Goal: Find specific page/section: Find specific page/section

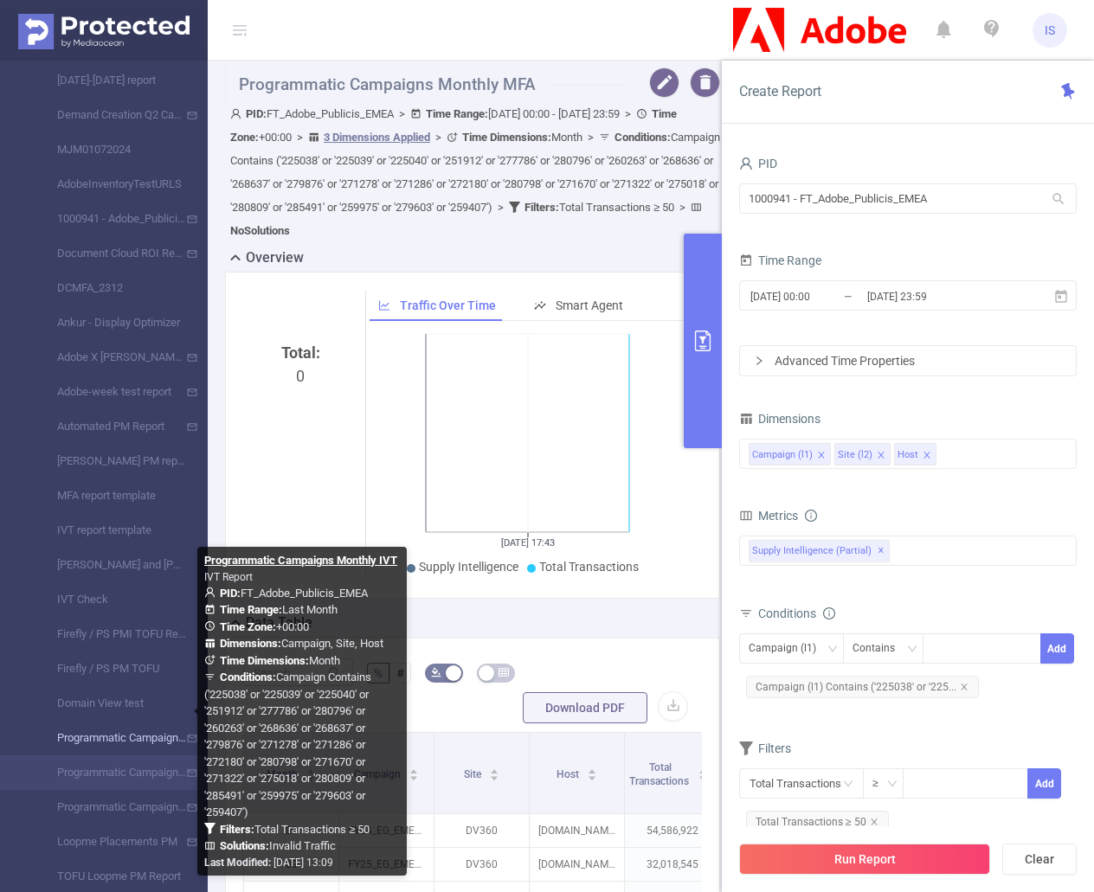
click at [106, 735] on link "Programmatic Campaigns Monthly IVT" at bounding box center [111, 738] width 152 height 35
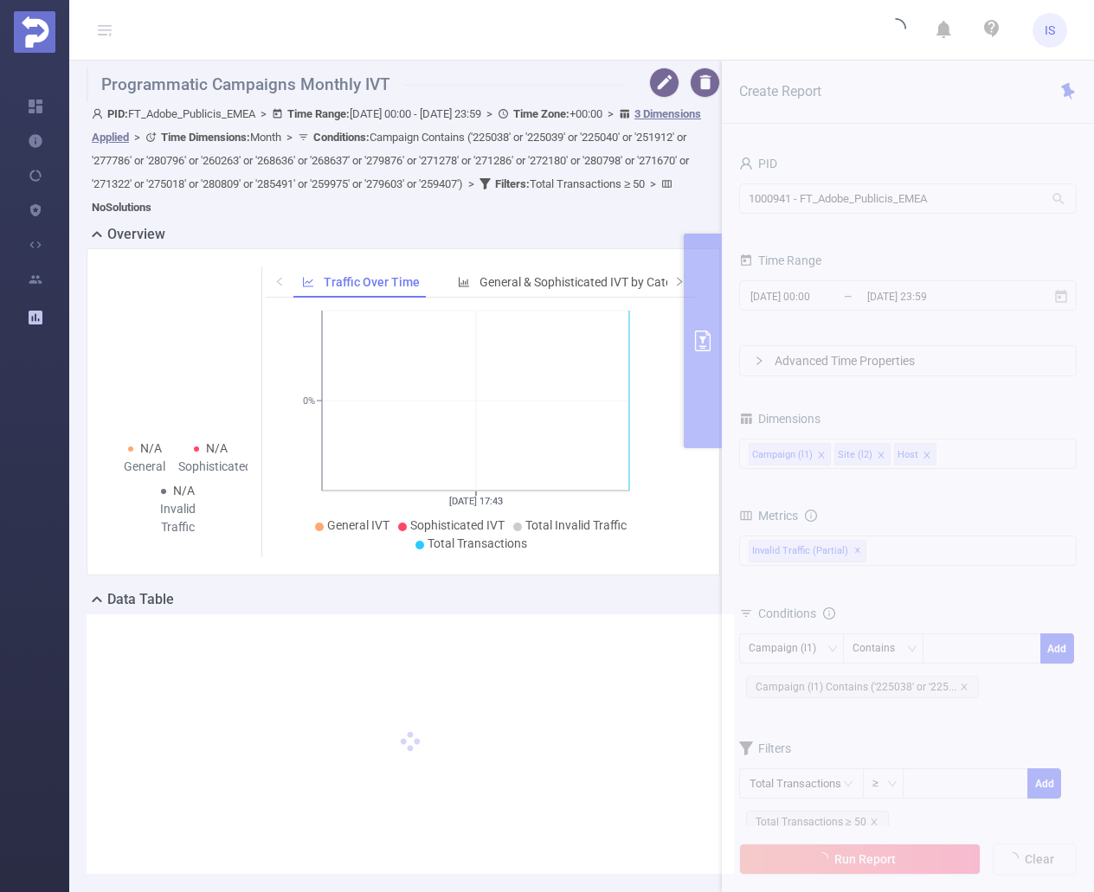
drag, startPoint x: 342, startPoint y: 0, endPoint x: 1038, endPoint y: 31, distance: 696.4
click at [1035, 31] on span "IS" at bounding box center [1049, 30] width 35 height 35
click at [917, 132] on span "Logout" at bounding box center [907, 138] width 34 height 12
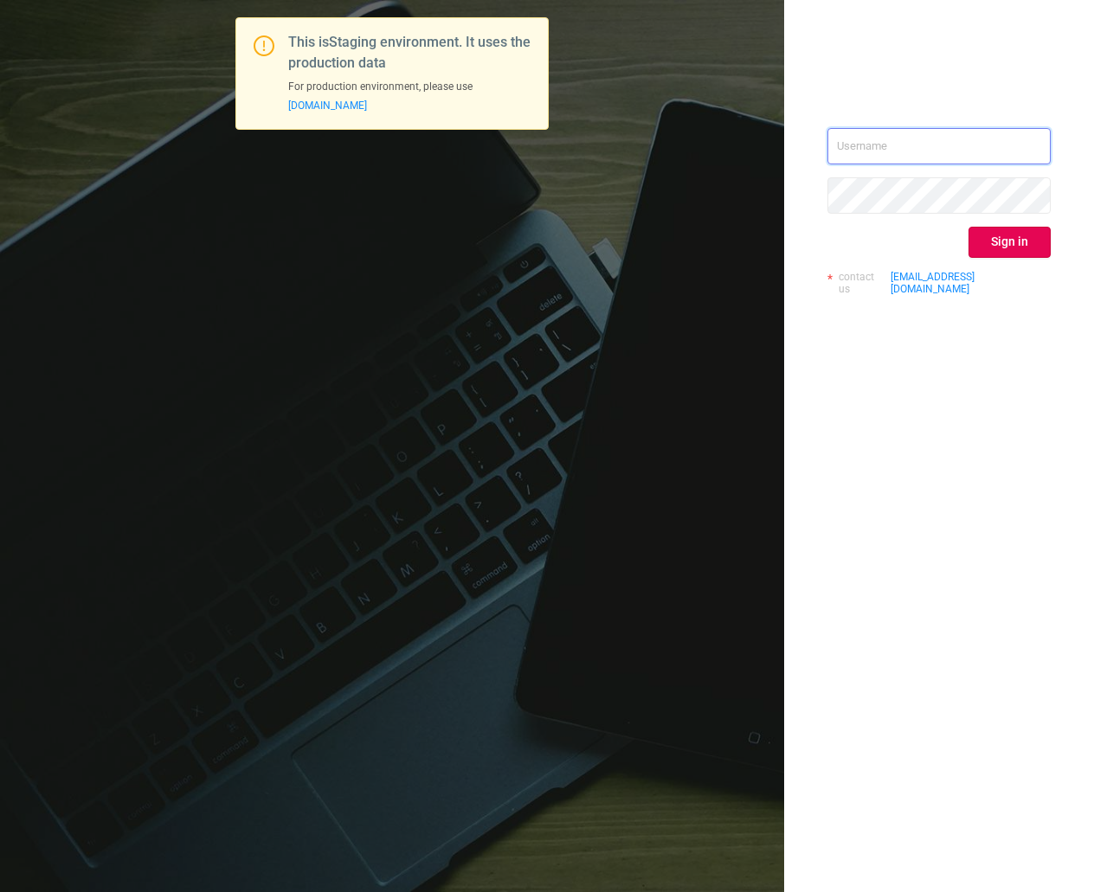
click at [997, 132] on input "text" at bounding box center [938, 146] width 223 height 36
type input "ispasojevic@mediaocean.com"
click at [1025, 235] on button "Sign in" at bounding box center [1009, 242] width 82 height 31
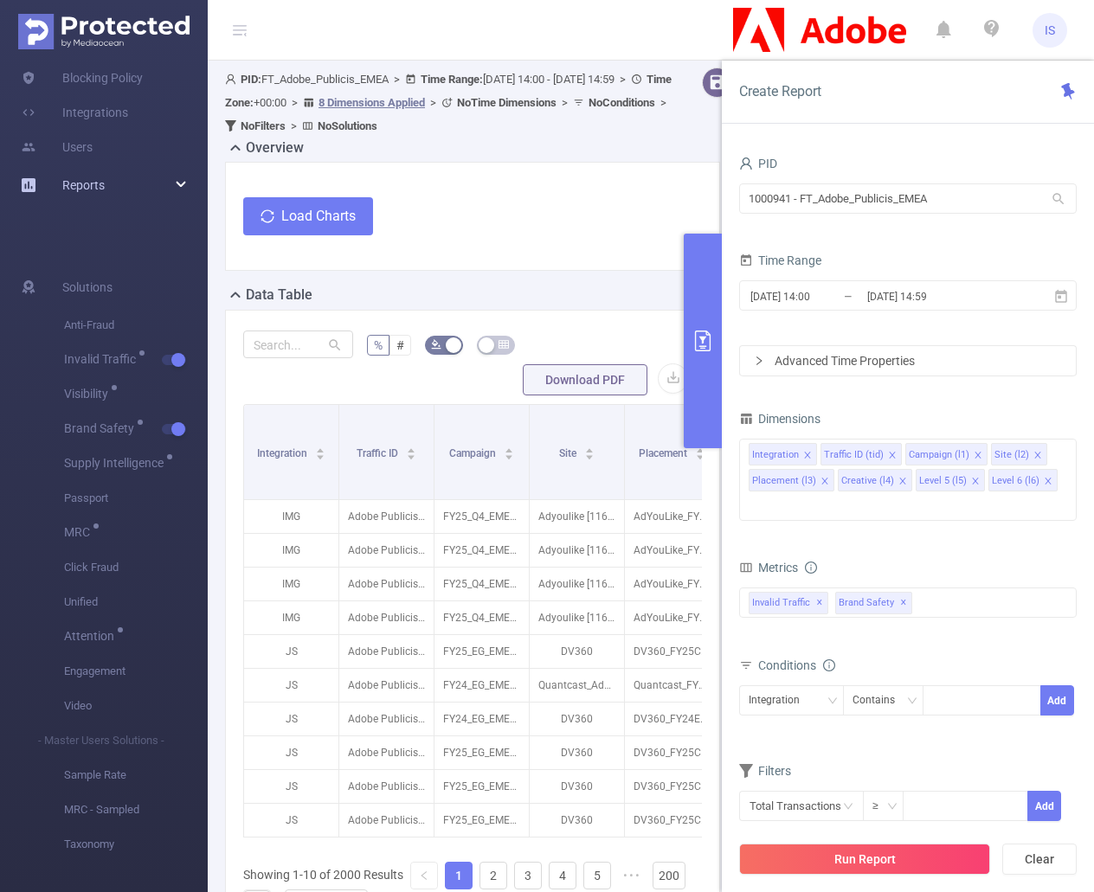
click at [176, 171] on div "Reports" at bounding box center [104, 185] width 208 height 35
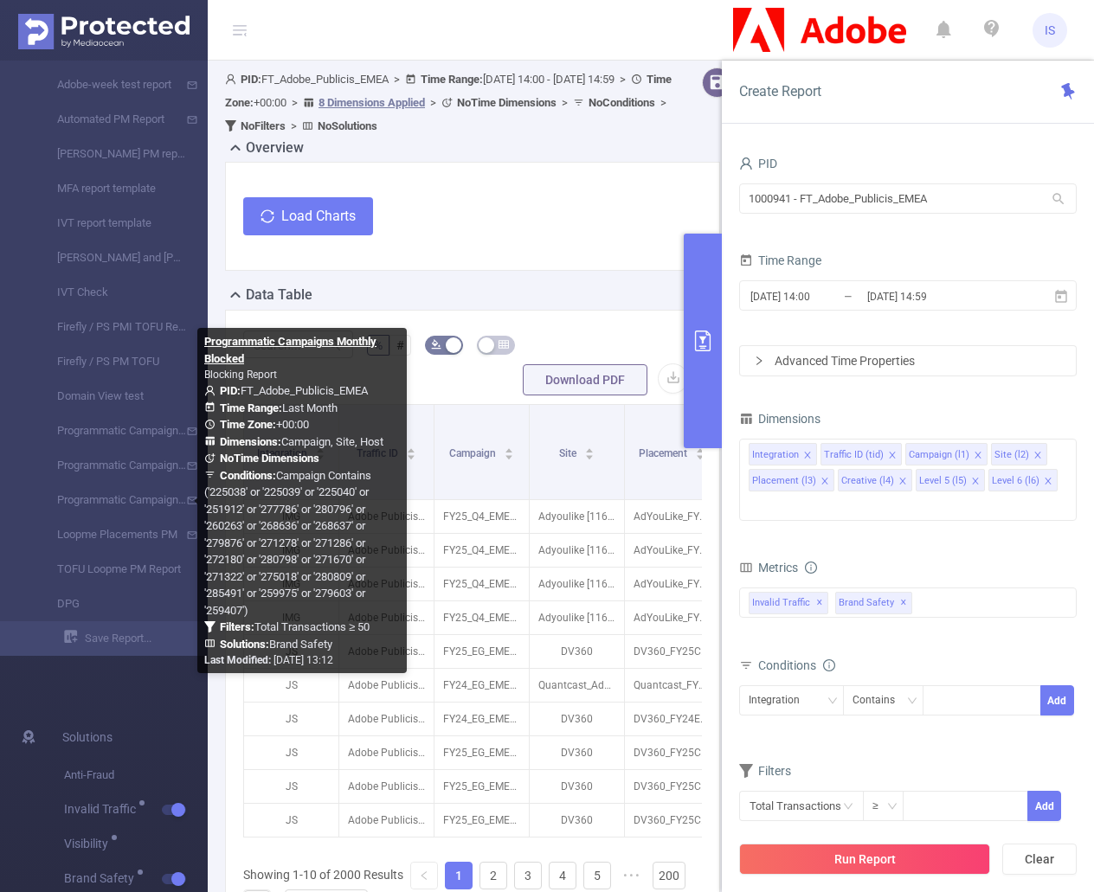
drag, startPoint x: 100, startPoint y: 499, endPoint x: 1069, endPoint y: 601, distance: 974.4
click at [100, 498] on link "Programmatic Campaigns Monthly Blocked" at bounding box center [111, 500] width 152 height 35
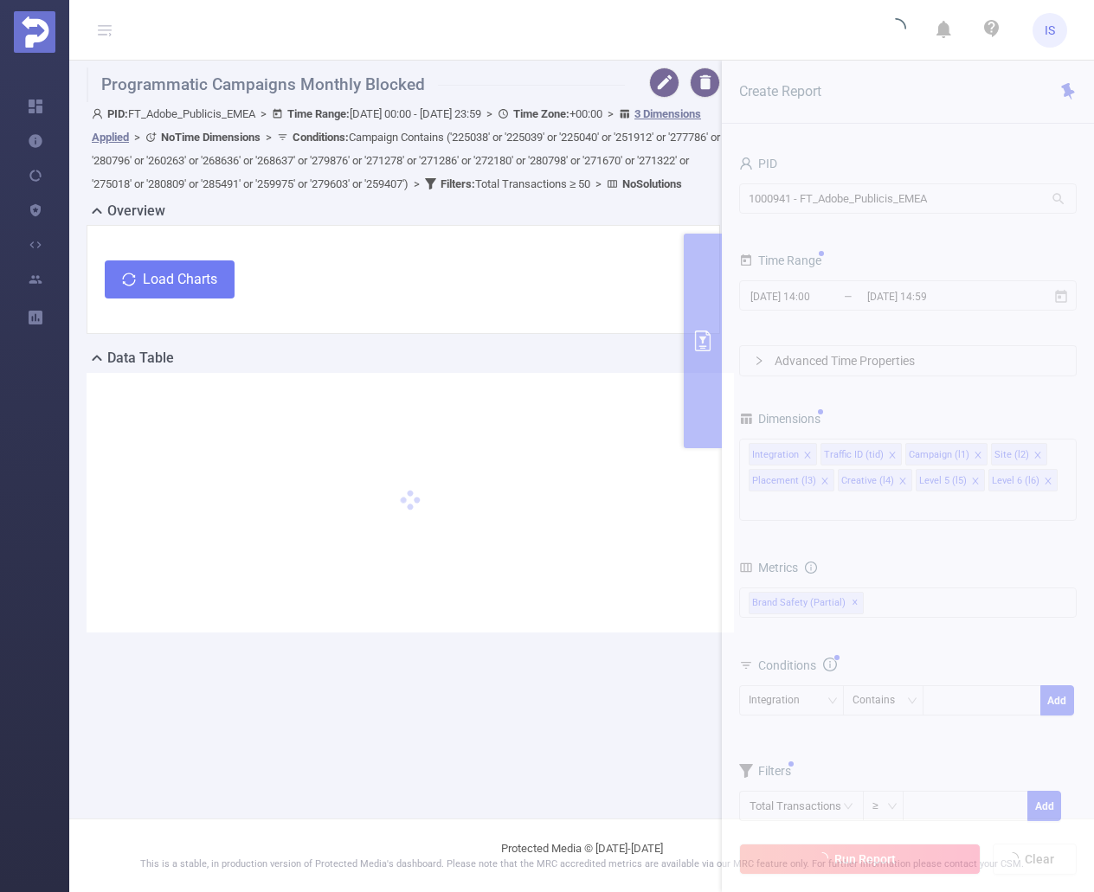
type input "[DATE] 00:00"
type input "[DATE] 23:59"
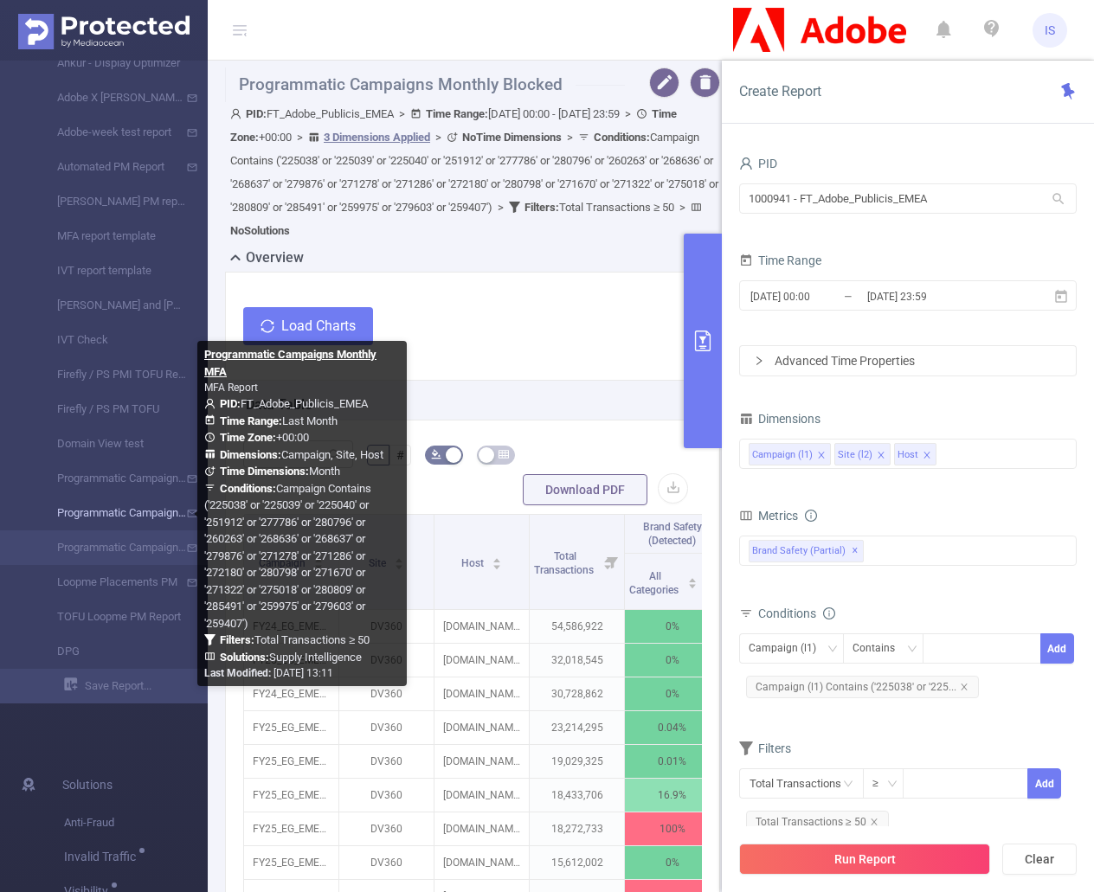
click at [129, 507] on link "Programmatic Campaigns Monthly MFA" at bounding box center [111, 513] width 152 height 35
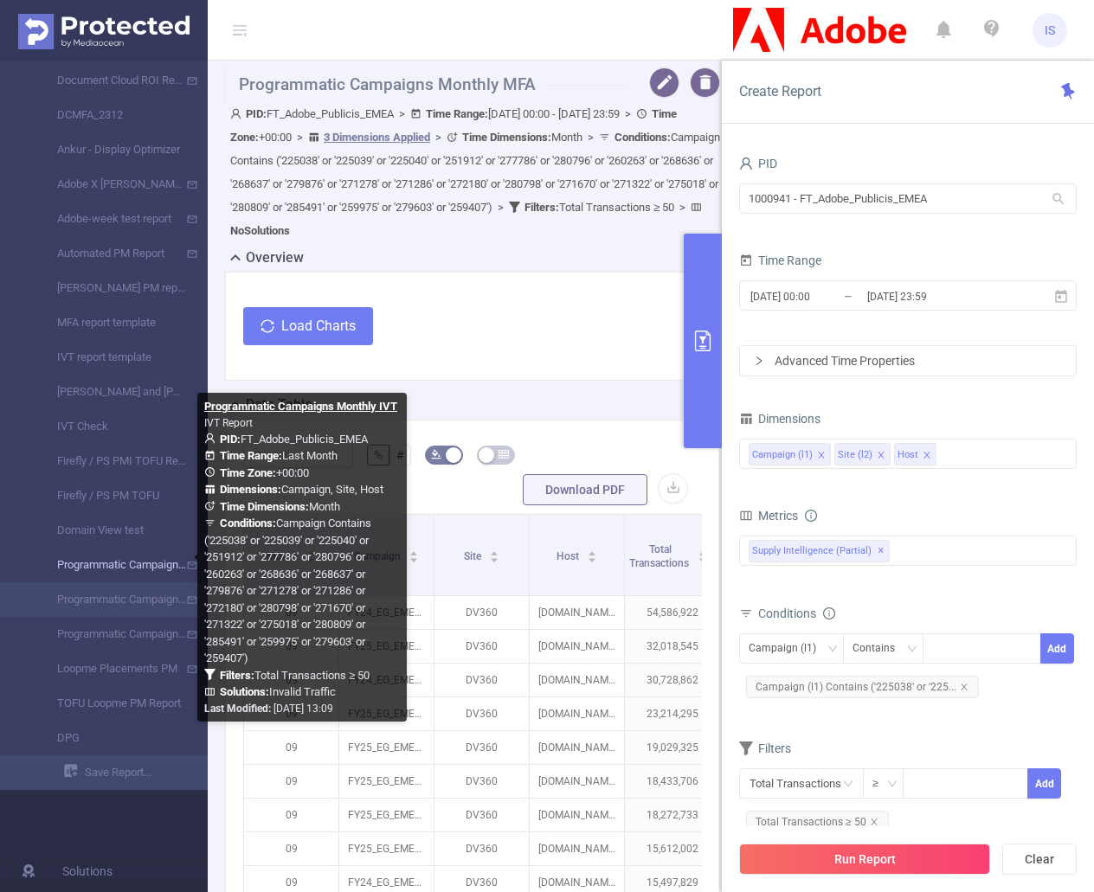
click at [107, 556] on link "Programmatic Campaigns Monthly IVT" at bounding box center [111, 565] width 152 height 35
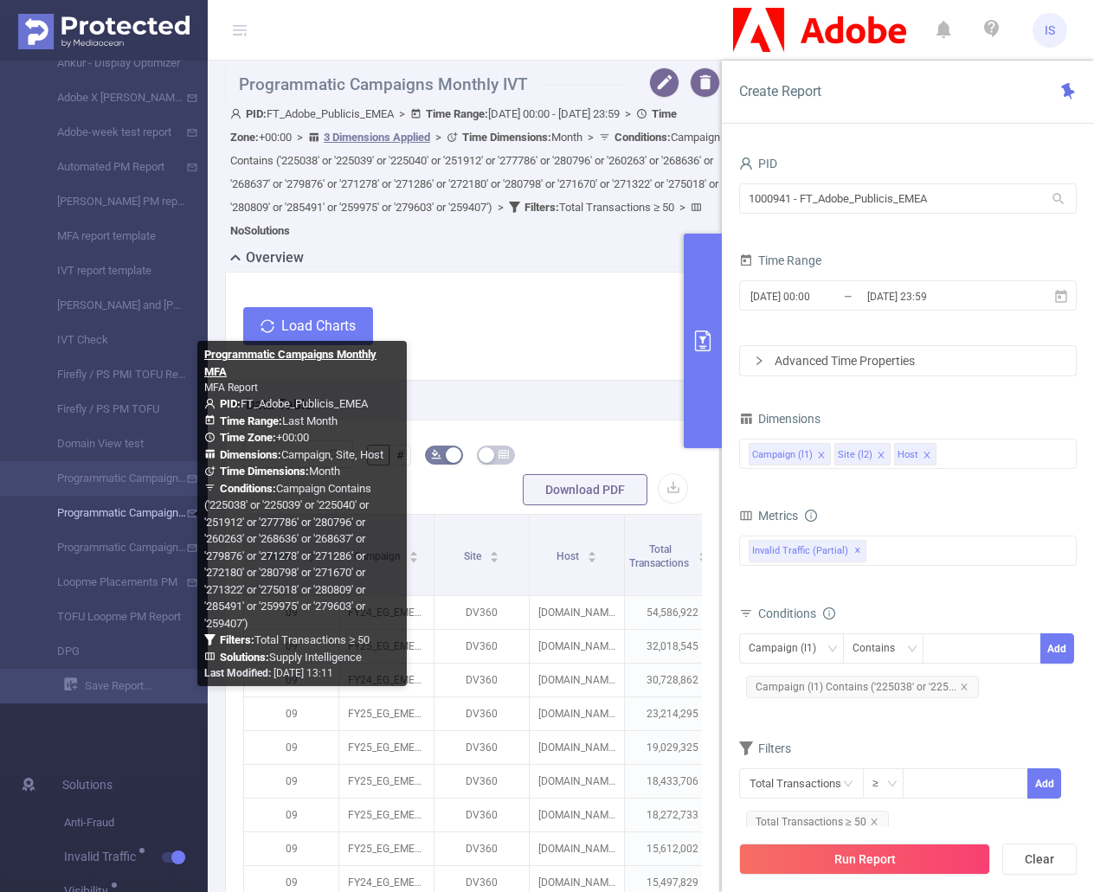
click at [98, 510] on link "Programmatic Campaigns Monthly MFA" at bounding box center [111, 513] width 152 height 35
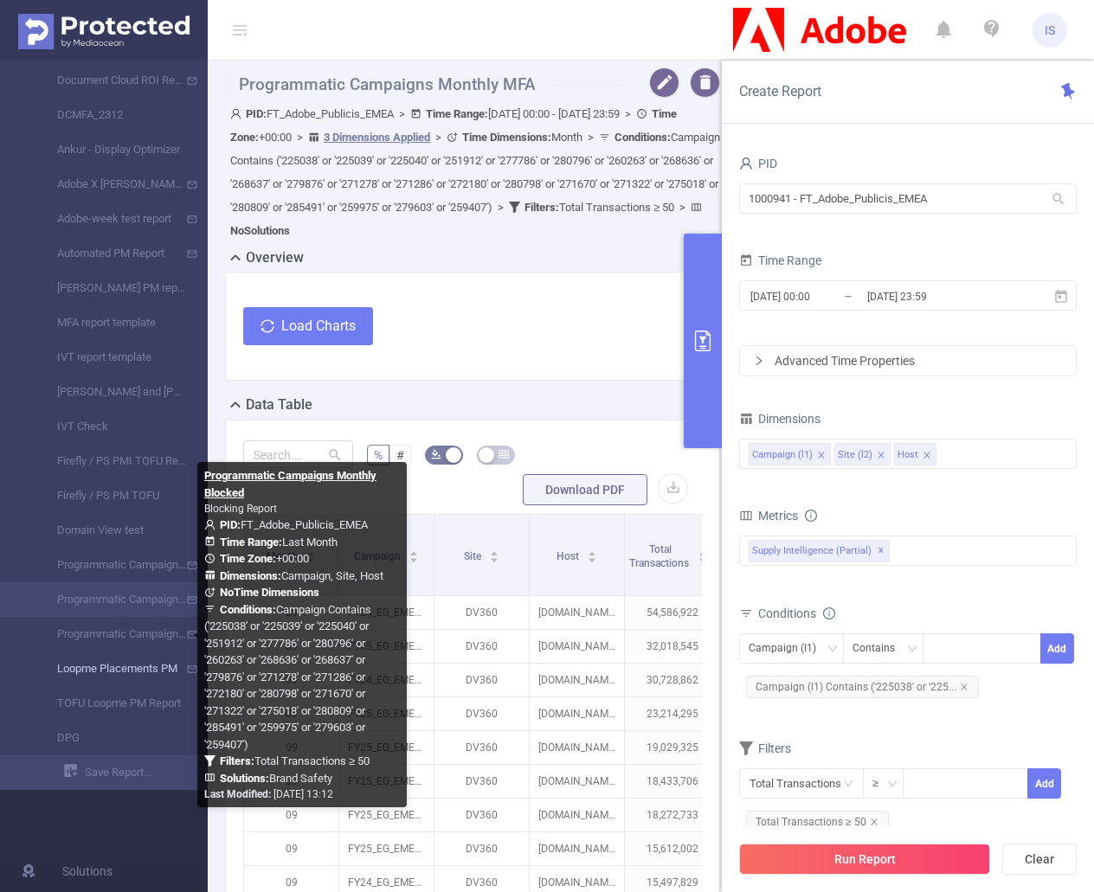
drag, startPoint x: 123, startPoint y: 631, endPoint x: 185, endPoint y: 655, distance: 66.8
click at [123, 631] on link "Programmatic Campaigns Monthly Blocked" at bounding box center [111, 634] width 152 height 35
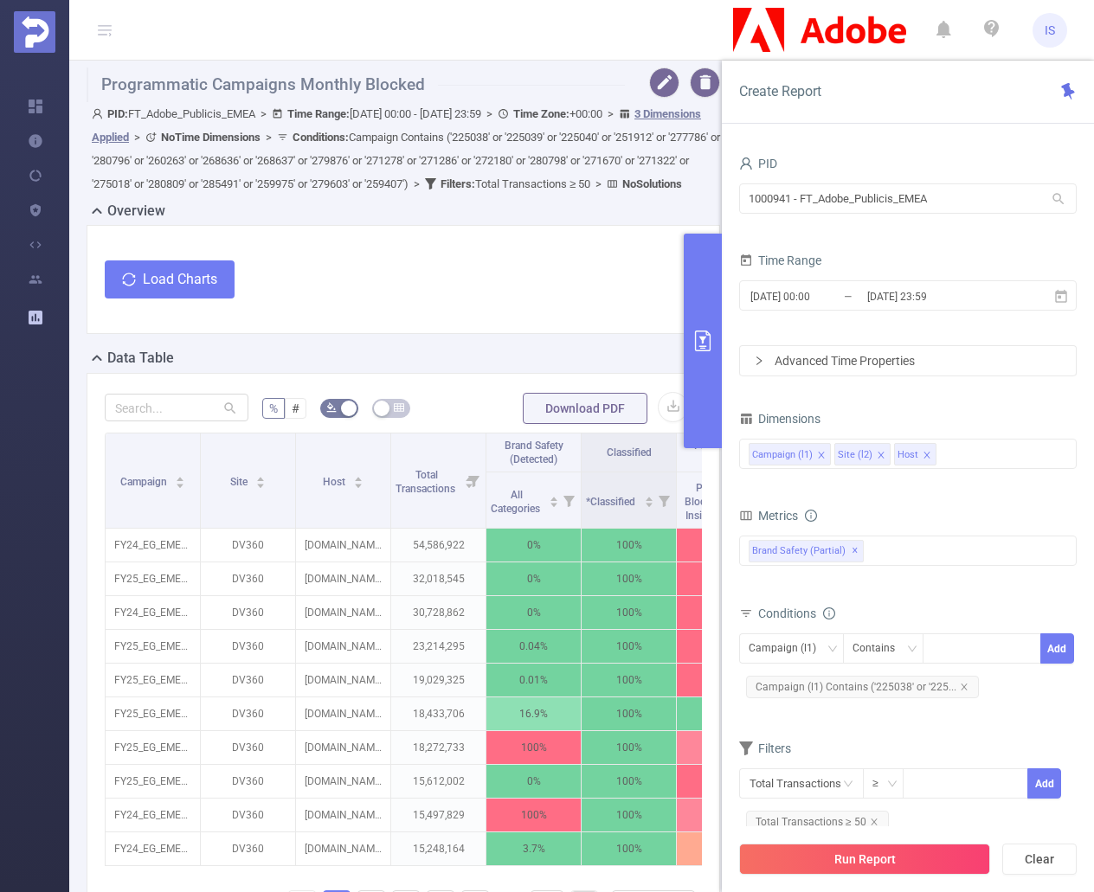
click at [545, 333] on div "Load Charts" at bounding box center [403, 296] width 597 height 73
click at [171, 299] on button "Load Charts" at bounding box center [170, 279] width 130 height 38
